Goal: Information Seeking & Learning: Learn about a topic

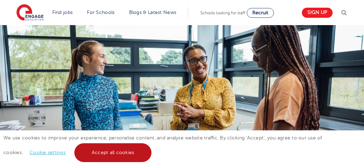
click at [97, 149] on link "Accept all cookies" at bounding box center [112, 152] width 77 height 19
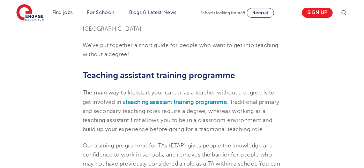
scroll to position [304, 0]
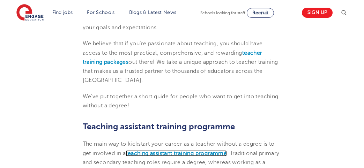
click at [175, 153] on b "teaching assistant training programme" at bounding box center [176, 153] width 101 height 6
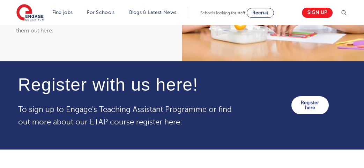
scroll to position [761, 0]
